Goal: Transaction & Acquisition: Purchase product/service

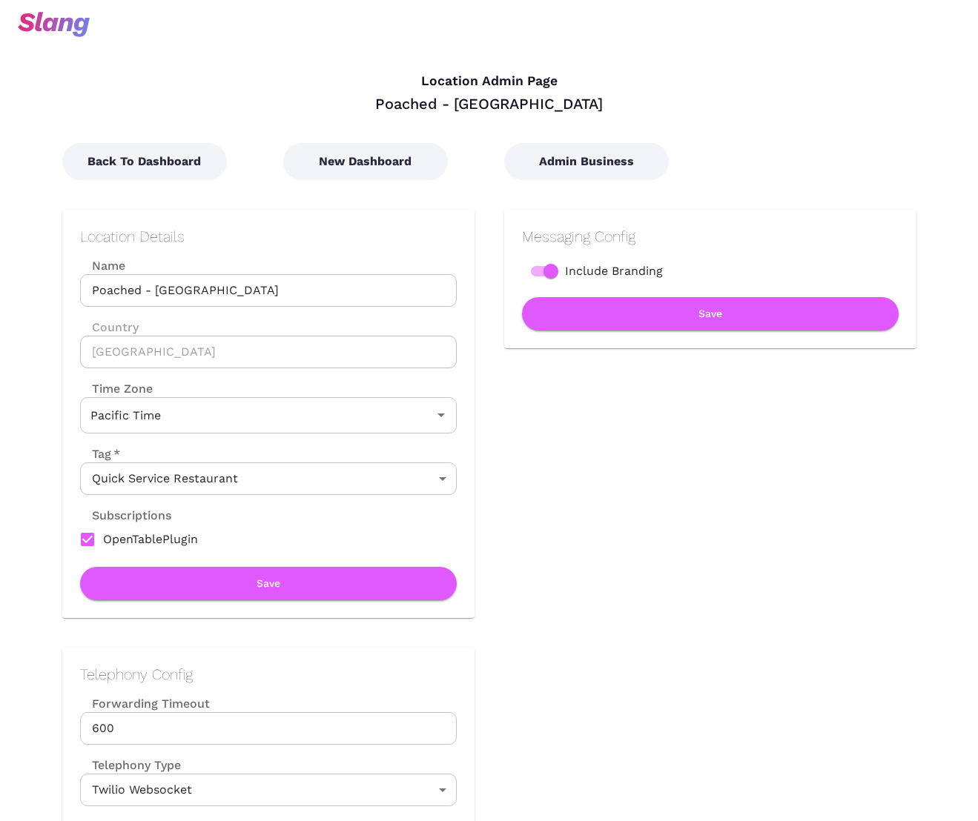
click at [146, 291] on input "Poached - [GEOGRAPHIC_DATA]" at bounding box center [268, 290] width 377 height 33
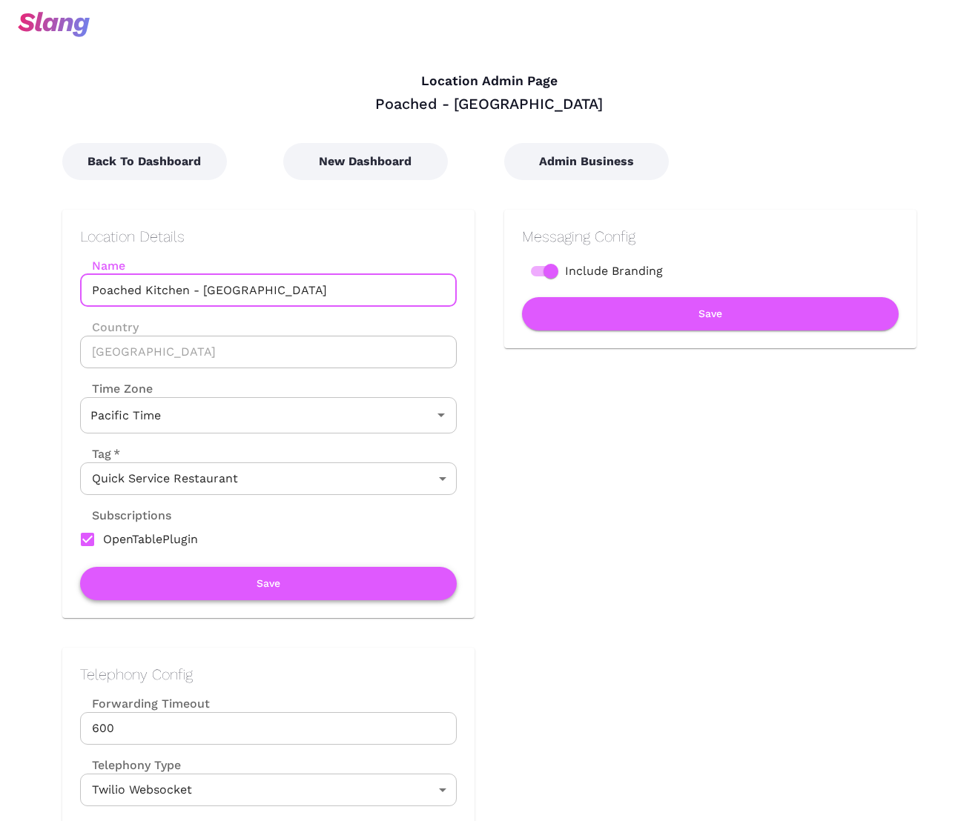
type input "Poached Kitchen - [GEOGRAPHIC_DATA]"
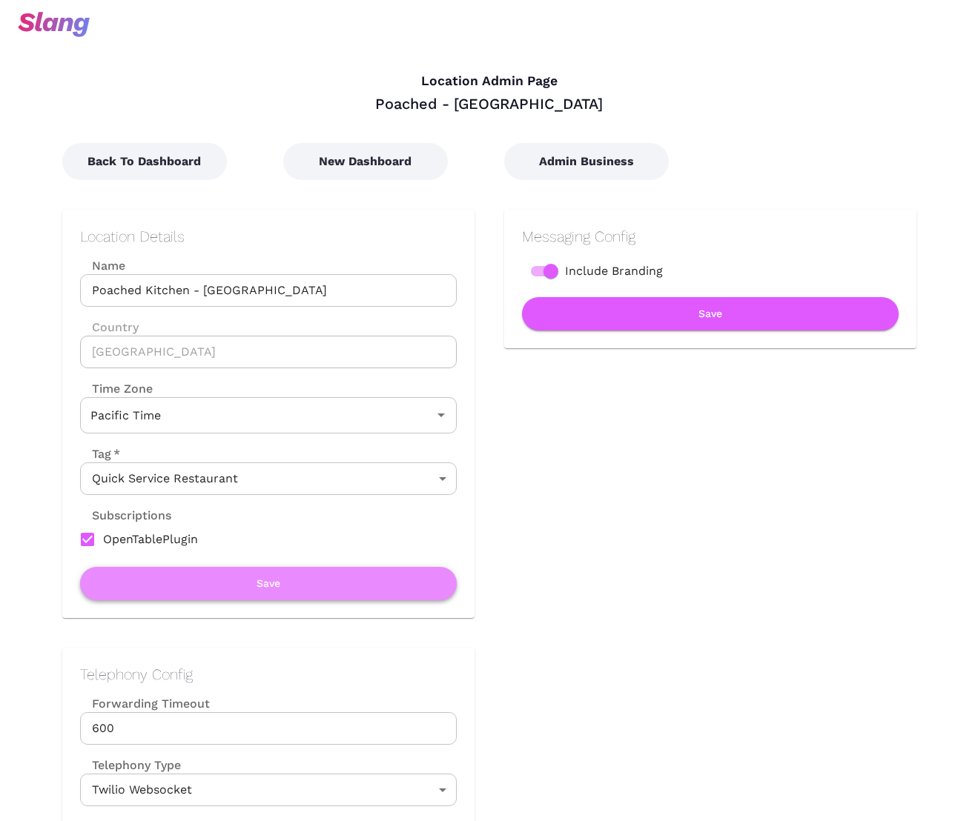
click at [285, 584] on button "Save" at bounding box center [268, 583] width 377 height 33
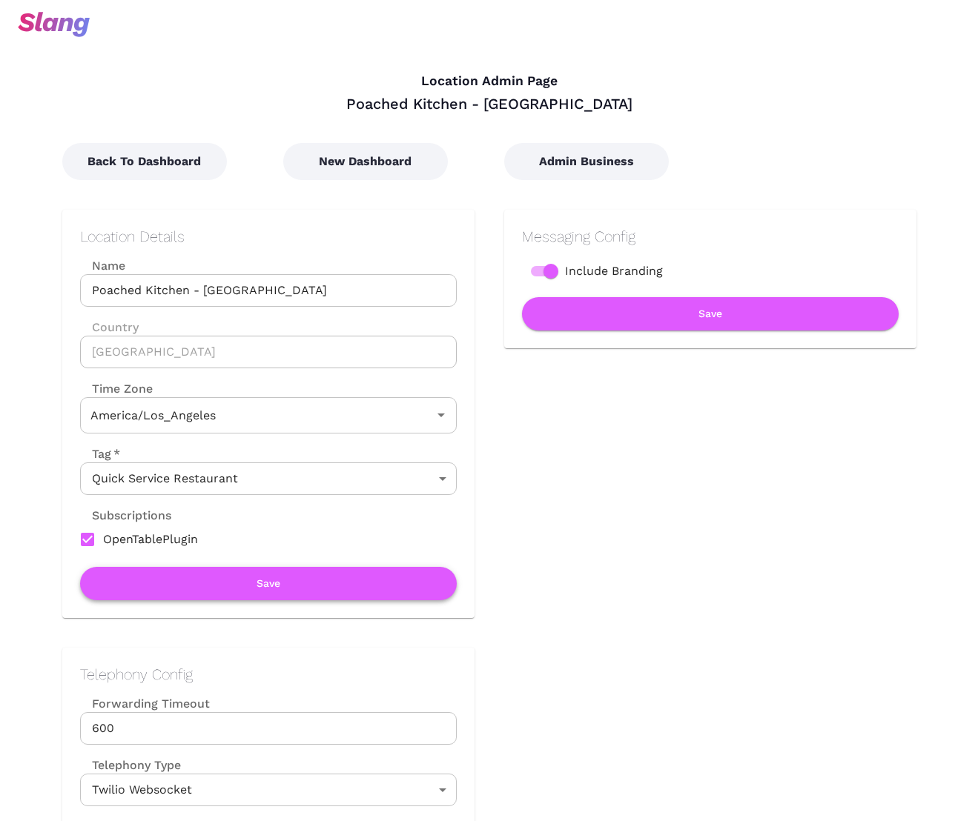
type input "Pacific Time"
click at [370, 169] on button "New Dashboard" at bounding box center [365, 161] width 165 height 37
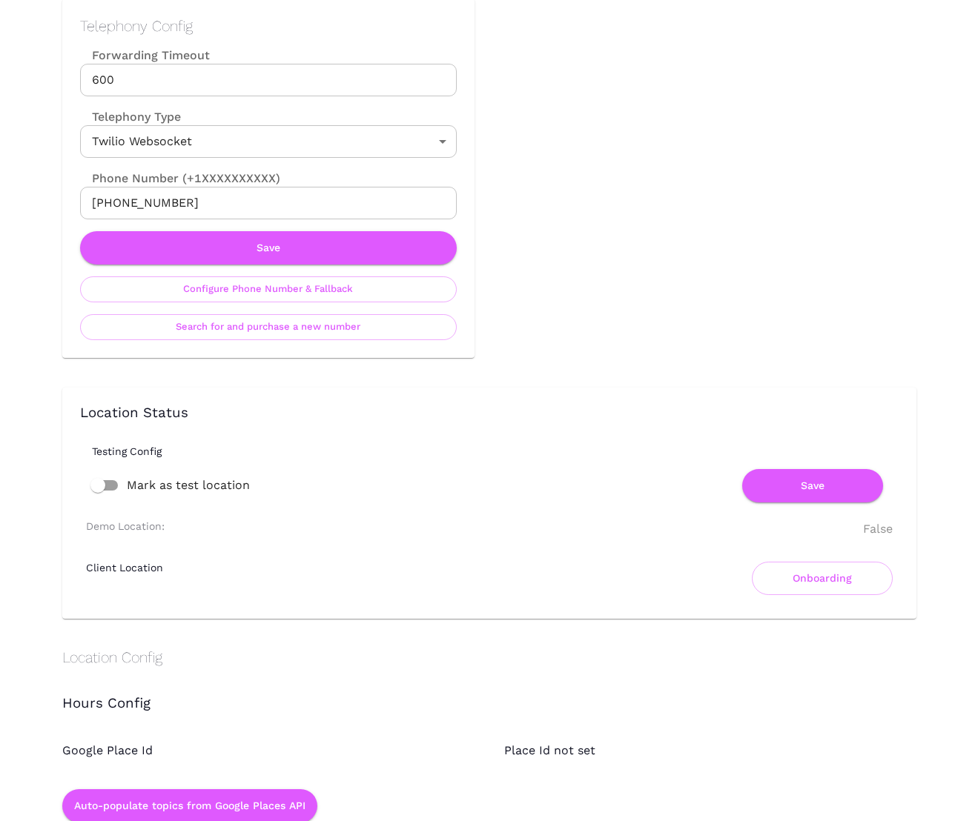
scroll to position [612, 0]
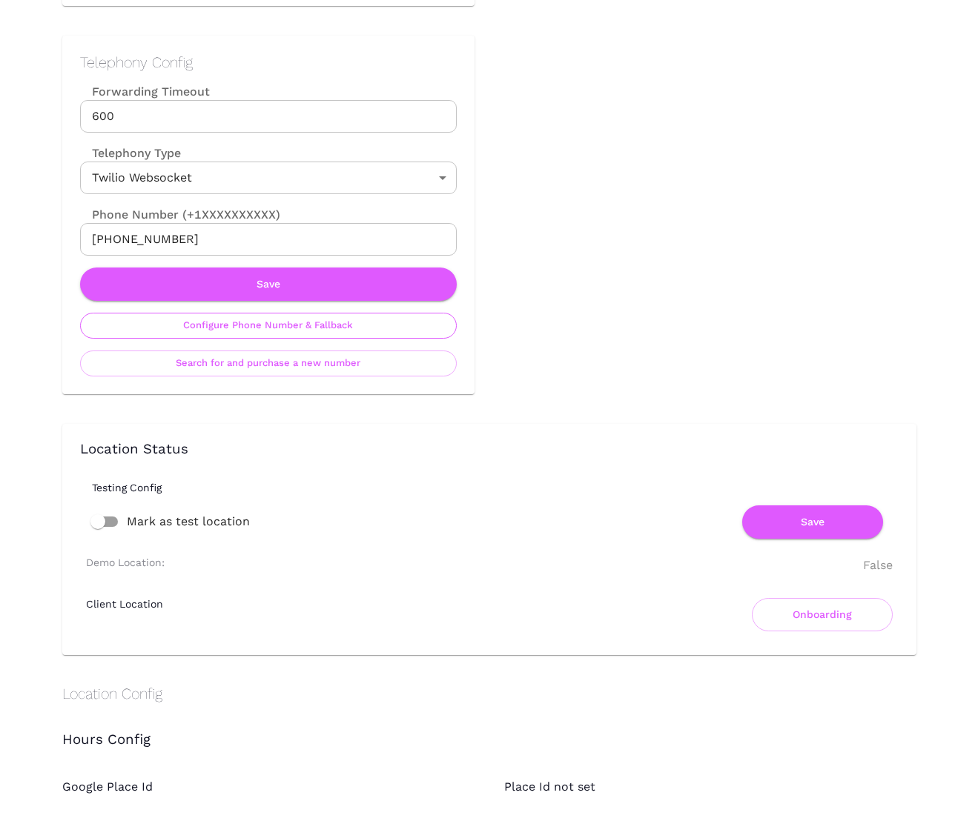
click at [314, 334] on button "Configure Phone Number & Fallback" at bounding box center [268, 326] width 377 height 26
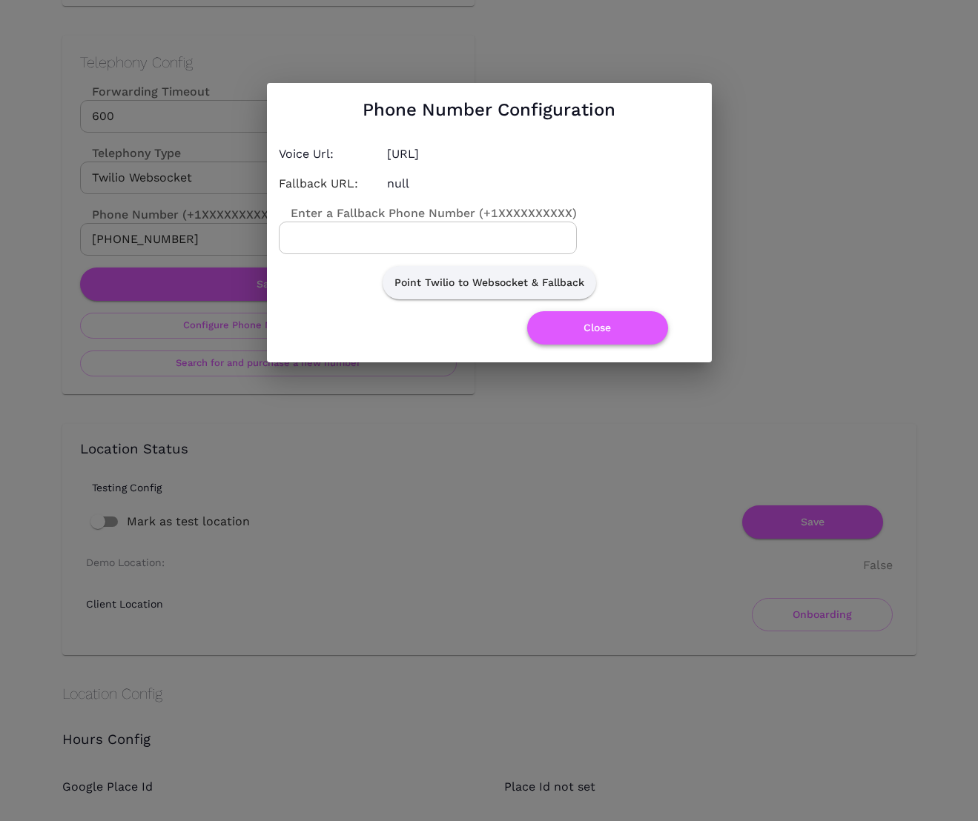
click at [557, 328] on button "Close" at bounding box center [597, 327] width 141 height 33
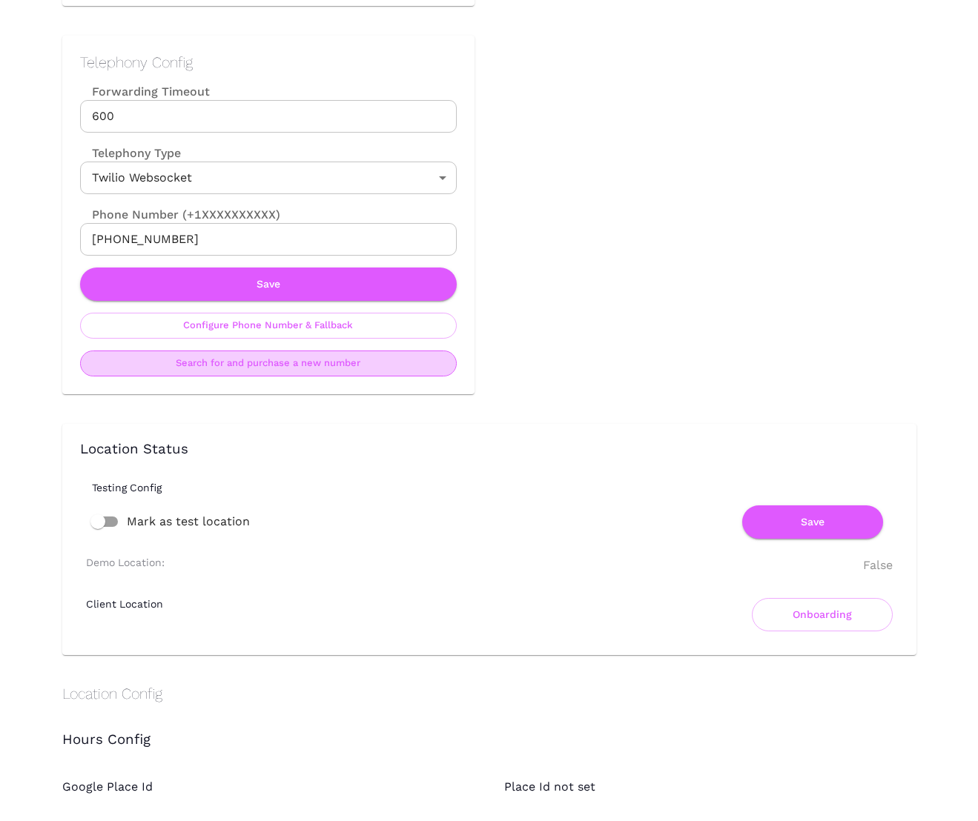
click at [302, 371] on button "Search for and purchase a new number" at bounding box center [268, 364] width 377 height 26
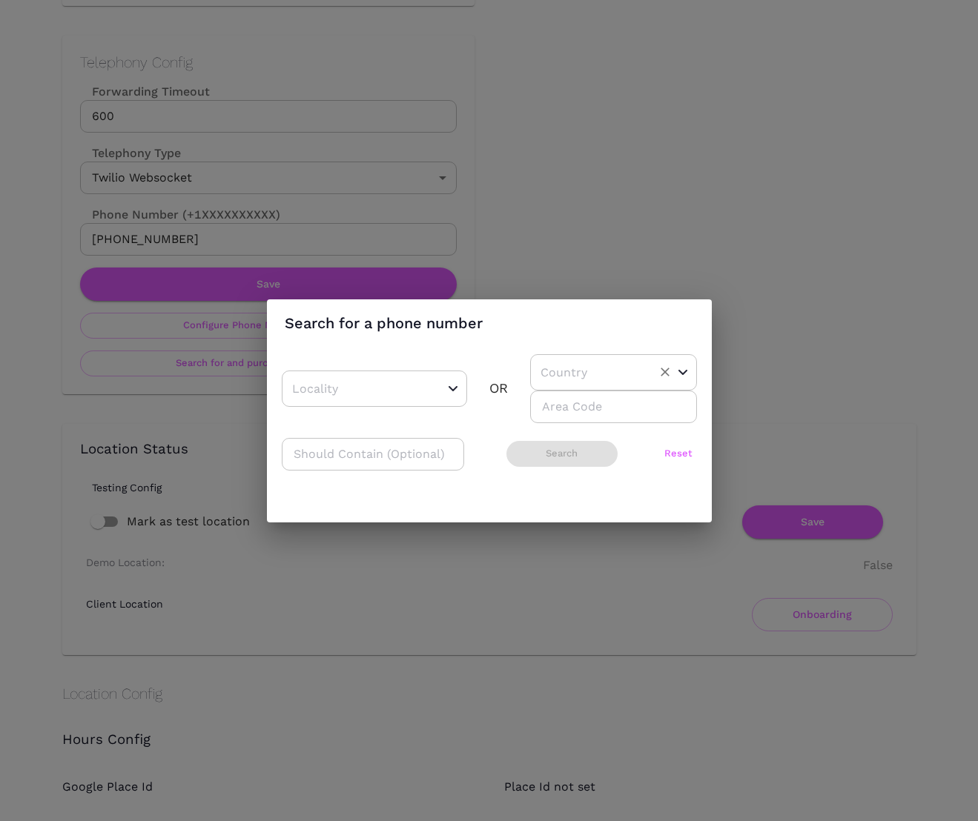
click at [621, 371] on input "text" at bounding box center [590, 372] width 107 height 23
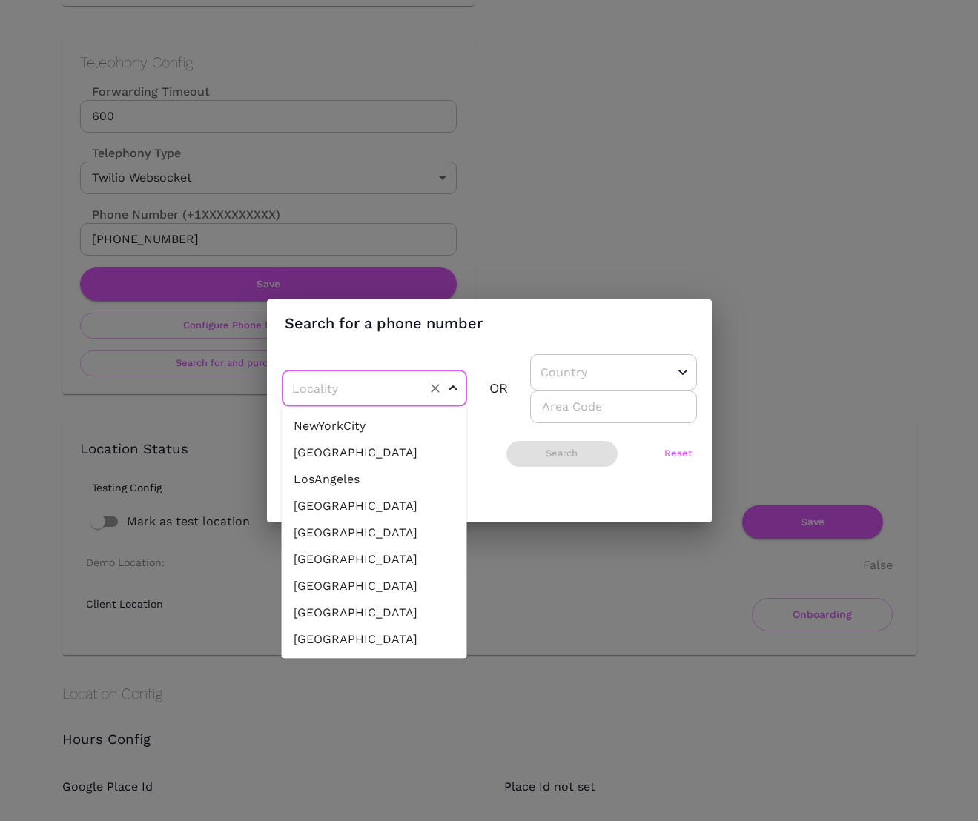
click at [394, 394] on input "text" at bounding box center [351, 388] width 126 height 23
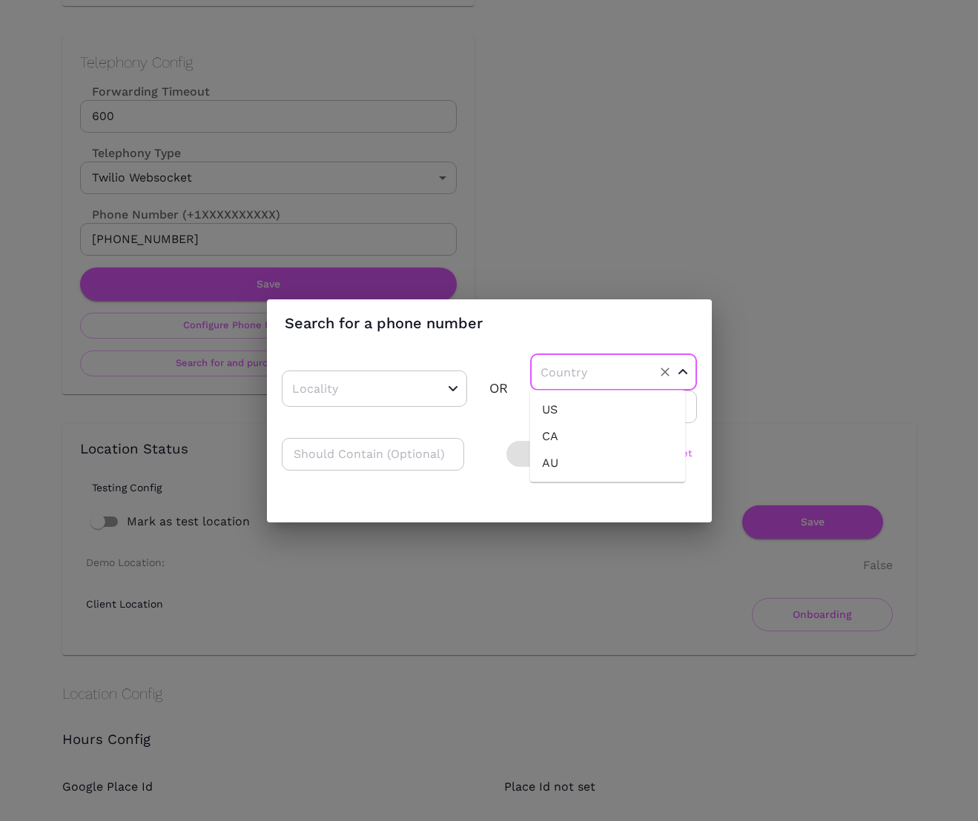
click at [591, 371] on input "text" at bounding box center [590, 372] width 107 height 23
drag, startPoint x: 535, startPoint y: 414, endPoint x: 550, endPoint y: 414, distance: 14.8
click at [535, 414] on li "US" at bounding box center [608, 410] width 156 height 27
type input "US"
click at [547, 413] on input "number" at bounding box center [613, 407] width 167 height 33
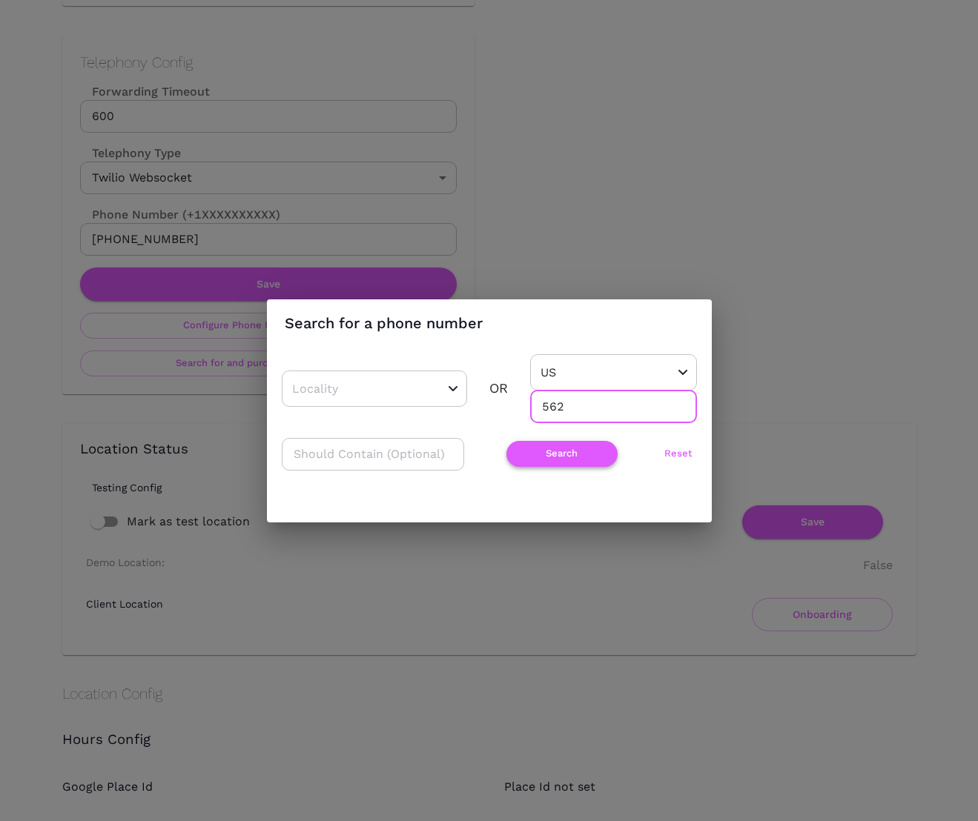
type input "562"
click at [558, 452] on button "Search" at bounding box center [561, 454] width 111 height 26
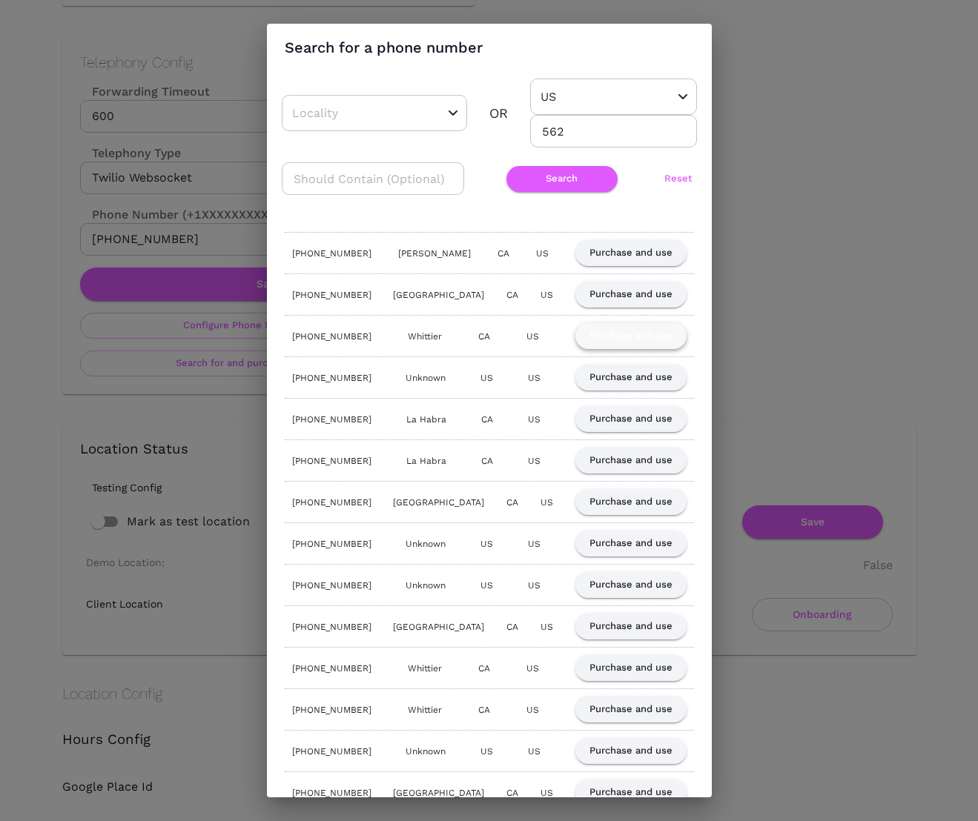
click at [633, 334] on button "Purchase and use" at bounding box center [630, 336] width 111 height 26
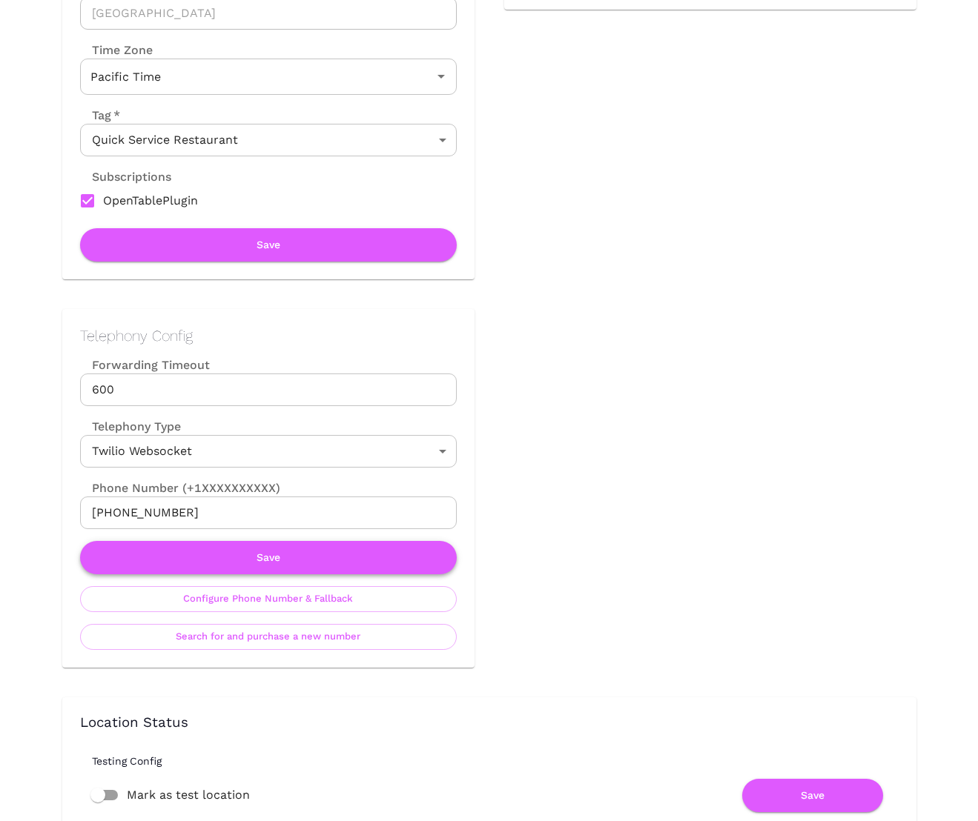
scroll to position [700, 0]
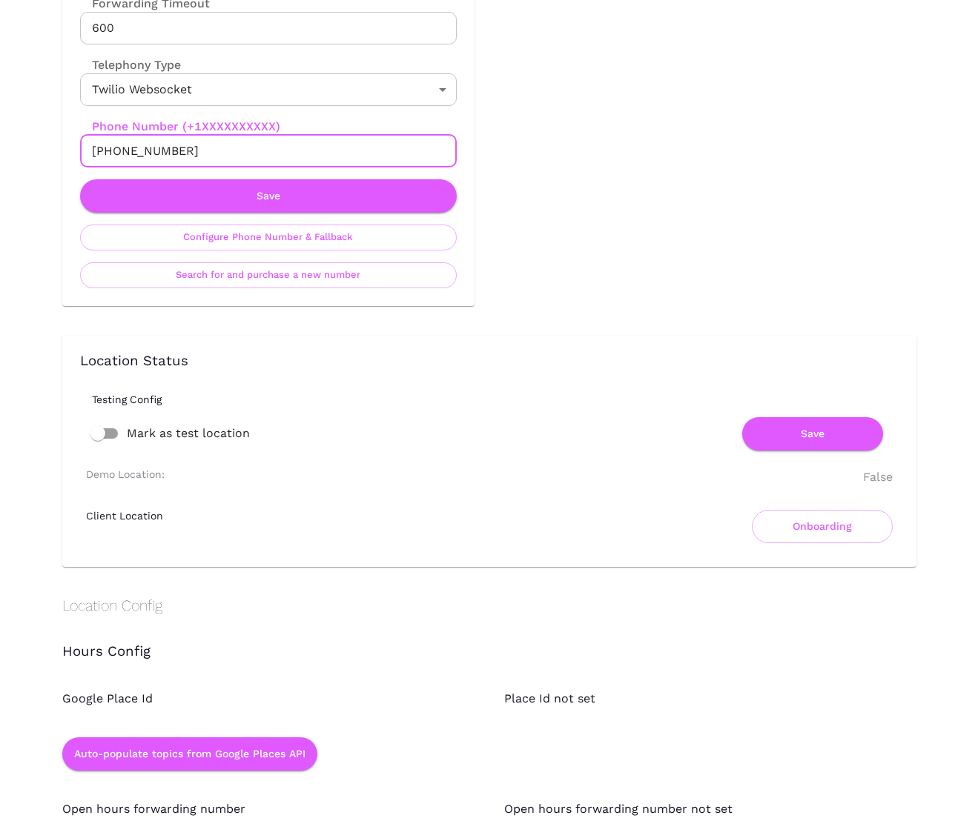
drag, startPoint x: 186, startPoint y: 153, endPoint x: 91, endPoint y: 152, distance: 94.9
click at [92, 152] on input "[PHONE_NUMBER]" at bounding box center [268, 151] width 377 height 33
click at [344, 202] on button "Save" at bounding box center [268, 195] width 377 height 33
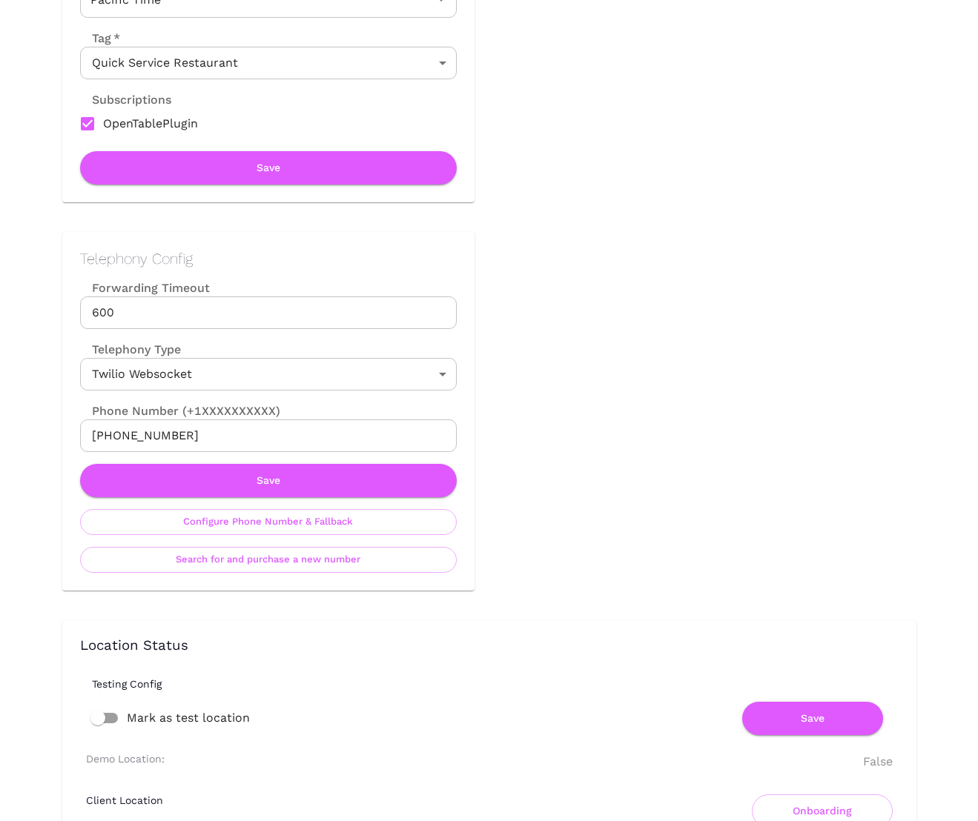
scroll to position [419, 0]
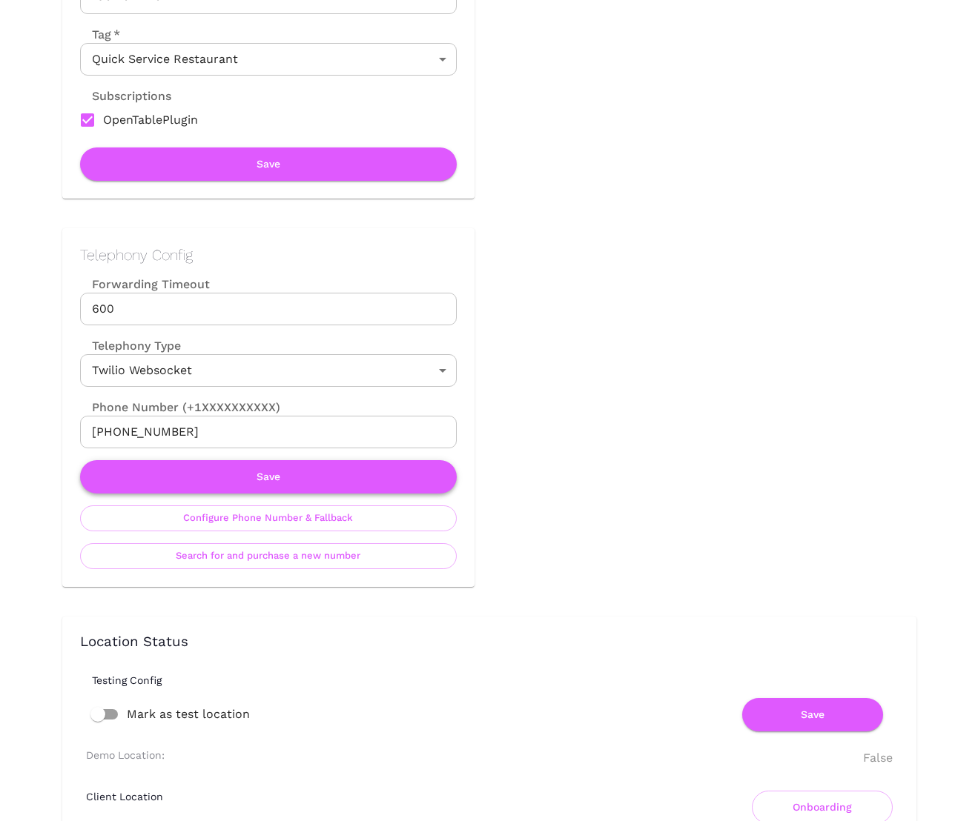
click at [316, 468] on button "Save" at bounding box center [268, 476] width 377 height 33
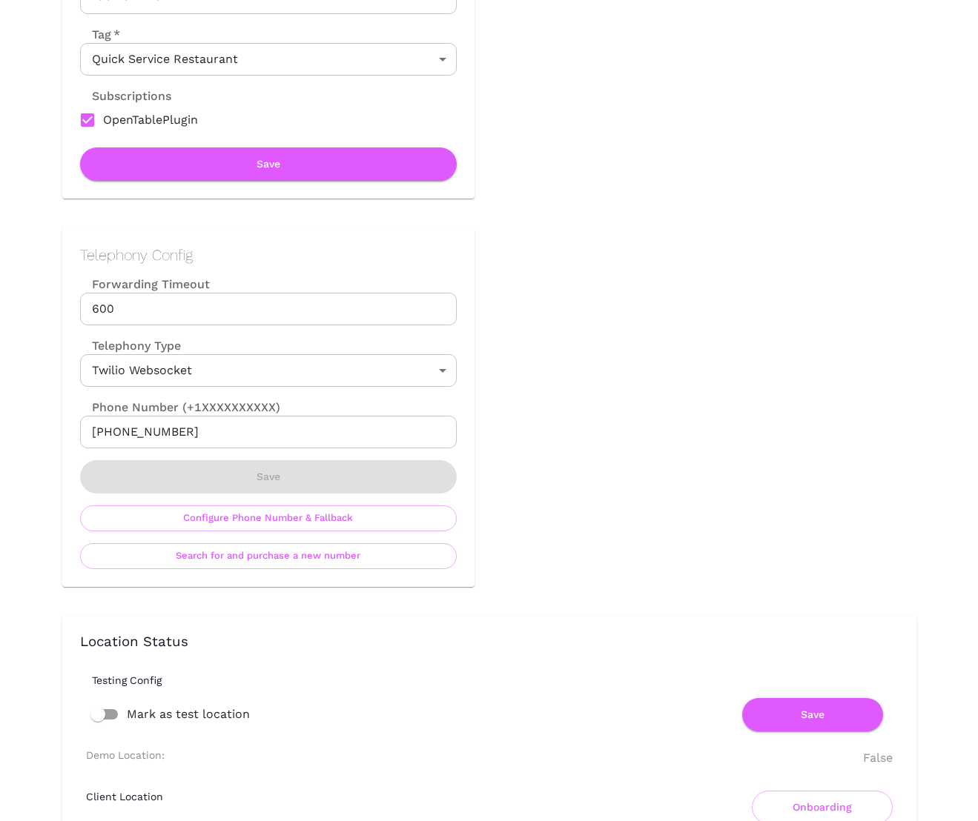
scroll to position [0, 0]
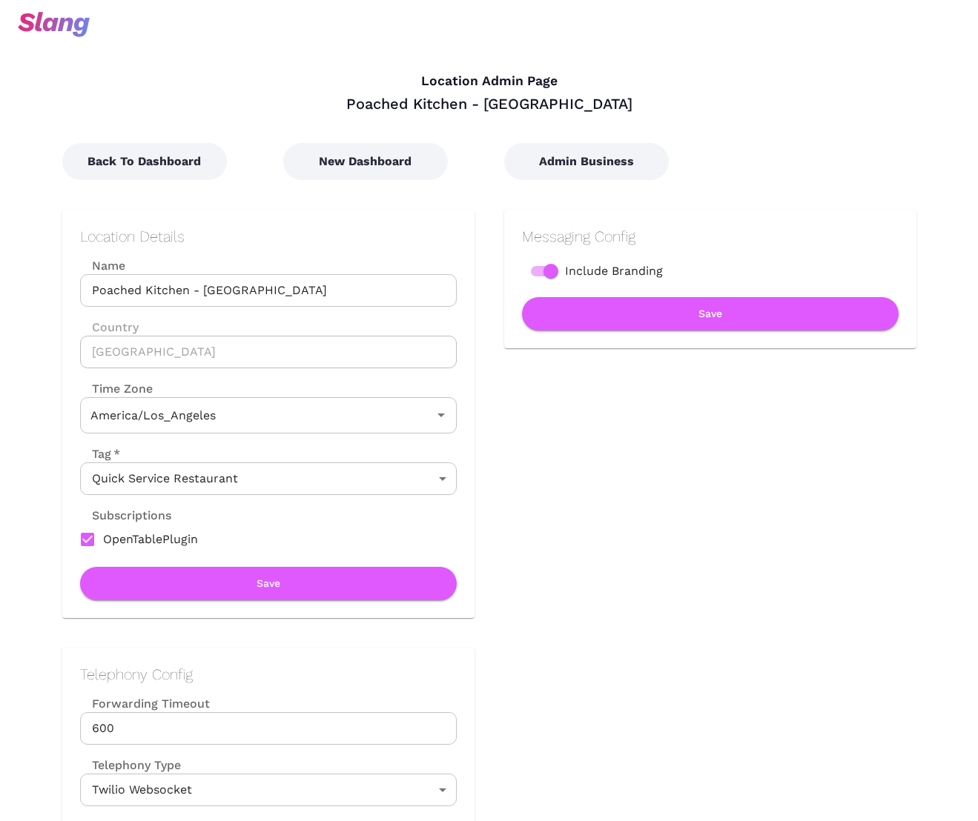
type input "Pacific Time"
